Goal: Task Accomplishment & Management: Use online tool/utility

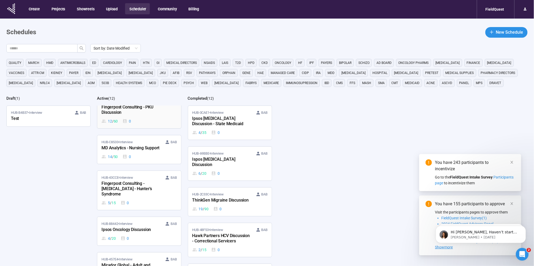
scroll to position [177, 0]
click at [37, 114] on span "HUB-B4B37 • Interview" at bounding box center [26, 112] width 31 height 5
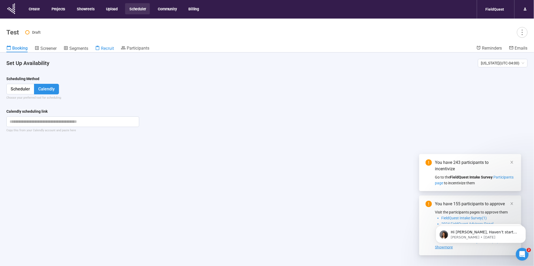
click at [99, 48] on icon at bounding box center [97, 48] width 5 height 5
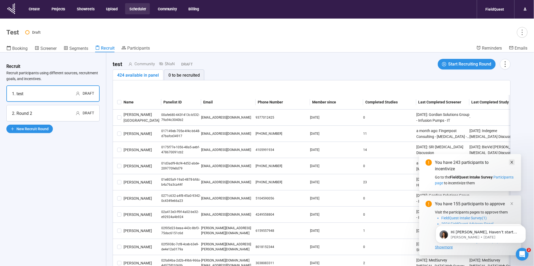
click at [512, 163] on icon "close" at bounding box center [512, 163] width 4 height 4
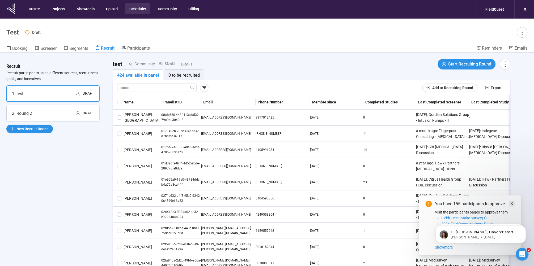
click at [513, 202] on icon "close" at bounding box center [512, 204] width 4 height 4
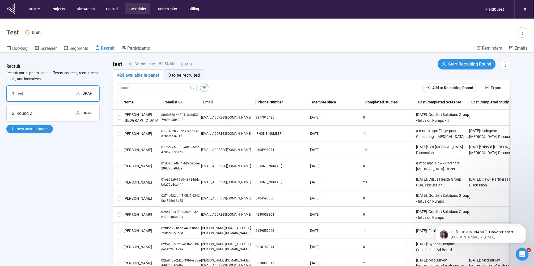
click at [204, 87] on icon "button" at bounding box center [204, 87] width 4 height 3
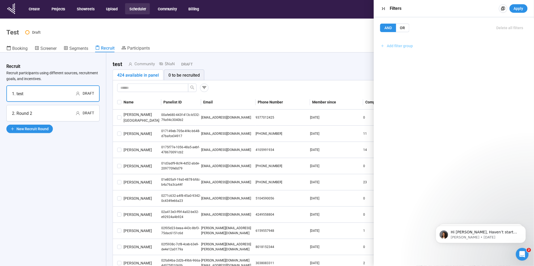
click at [399, 48] on span "Add filter group" at bounding box center [400, 46] width 26 height 6
click at [407, 57] on span "Add filter" at bounding box center [454, 58] width 140 height 6
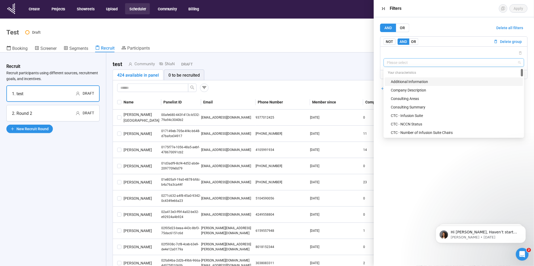
click at [411, 65] on input "search" at bounding box center [454, 63] width 134 height 8
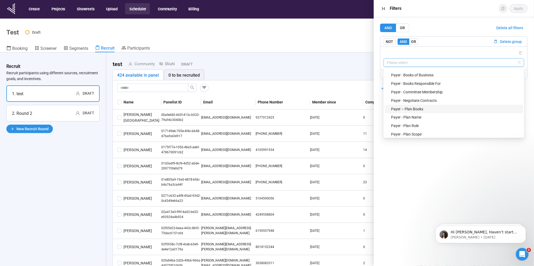
scroll to position [361, 0]
click at [416, 112] on div "Payer - Plan Role" at bounding box center [455, 111] width 129 height 6
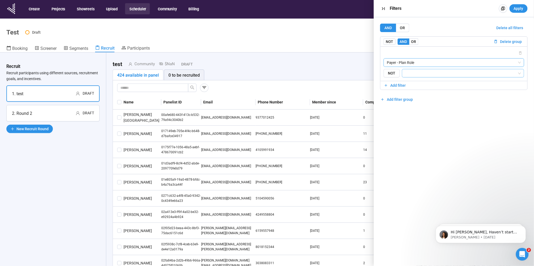
click at [414, 76] on input "search" at bounding box center [461, 73] width 112 height 6
click at [423, 99] on div "Pharmacy Director" at bounding box center [463, 101] width 114 height 6
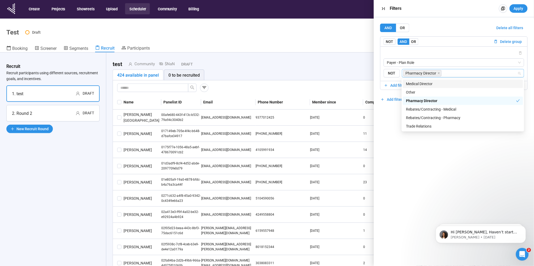
click at [423, 82] on div "Medical Director" at bounding box center [463, 84] width 114 height 6
click at [426, 116] on div "Rebates/Contracting - Pharmacy" at bounding box center [463, 118] width 114 height 6
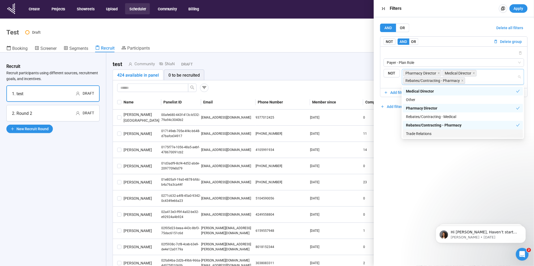
click at [414, 133] on div "Trade Relations" at bounding box center [463, 134] width 114 height 6
click at [406, 156] on div "AND OR Delete all filters NOT AND OR Delete group Payer - Plan Role {"type":"RE…" at bounding box center [454, 141] width 160 height 249
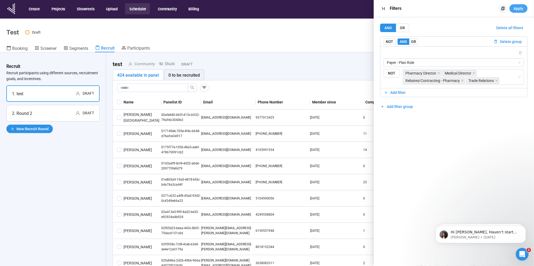
click at [517, 4] on button "Apply" at bounding box center [518, 8] width 18 height 8
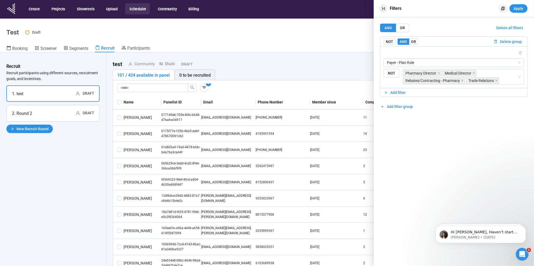
click at [381, 8] on icon "button" at bounding box center [384, 9] width 6 height 6
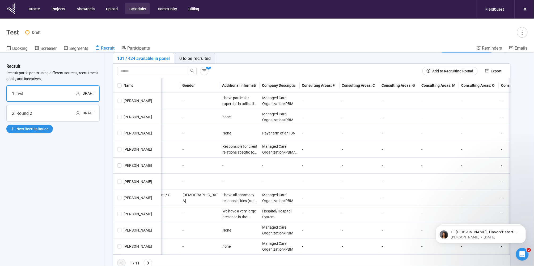
scroll to position [0, 0]
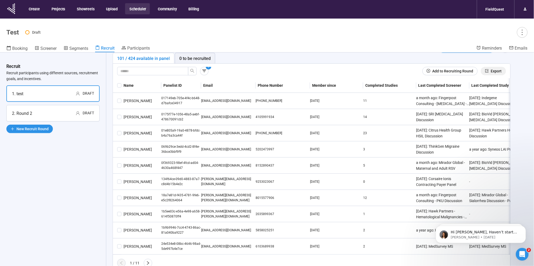
click at [495, 68] on span "Export" at bounding box center [496, 71] width 11 height 6
click at [139, 8] on button "Scheduler" at bounding box center [137, 8] width 25 height 11
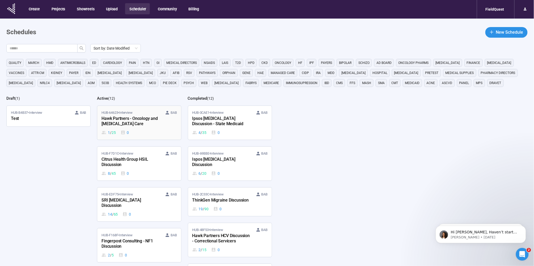
click at [136, 119] on div "Hawk Partners - Oncology and [MEDICAL_DATA] Care" at bounding box center [130, 122] width 58 height 12
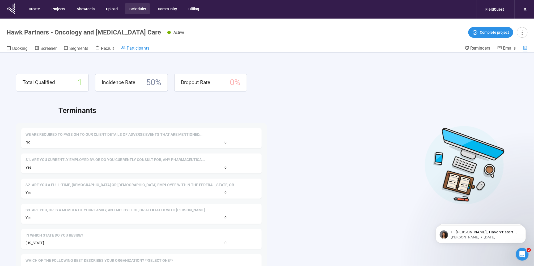
click at [128, 49] on span "Participants" at bounding box center [138, 48] width 23 height 5
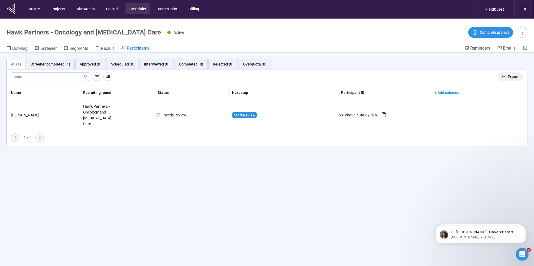
click at [513, 73] on button "Export" at bounding box center [510, 76] width 25 height 8
